Goal: Check status: Check status

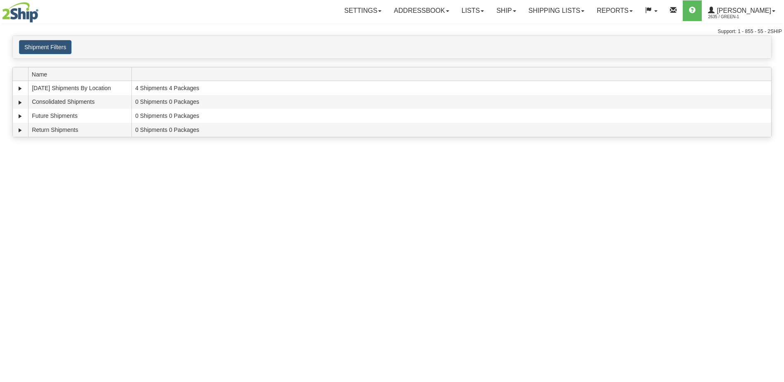
click at [156, 235] on div "Toggle navigation Settings Shipping Preferences Fields Preferences New Recipien…" at bounding box center [392, 191] width 784 height 382
click at [265, 358] on div "Toggle navigation Settings Shipping Preferences Fields Preferences New Recipien…" at bounding box center [392, 191] width 784 height 382
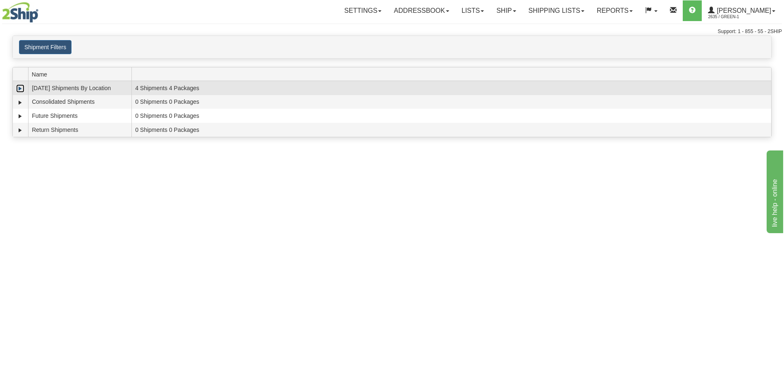
click at [23, 90] on link "Expand" at bounding box center [20, 88] width 8 height 8
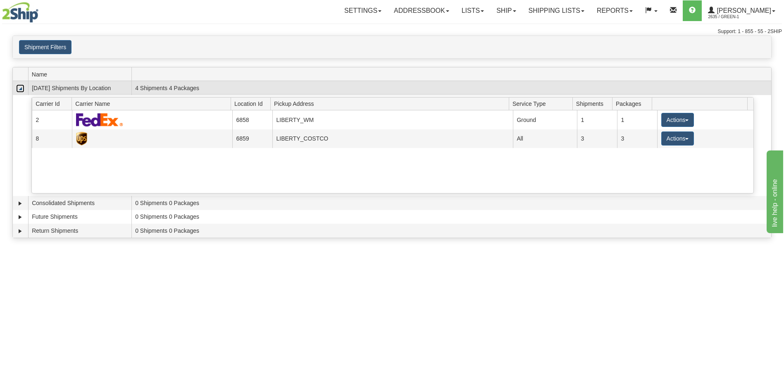
click at [20, 91] on link "Collapse" at bounding box center [20, 88] width 8 height 8
